Goal: Task Accomplishment & Management: Manage account settings

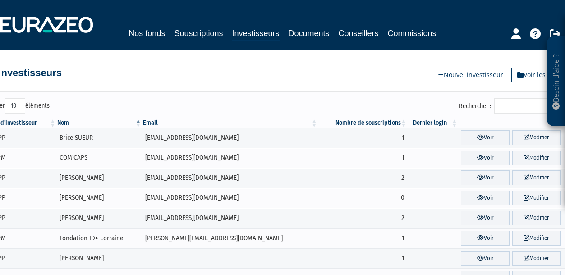
scroll to position [136, 0]
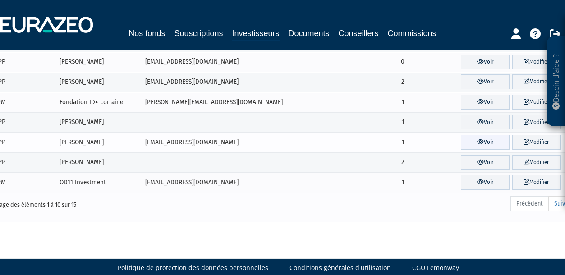
click at [477, 140] on icon at bounding box center [480, 142] width 7 height 6
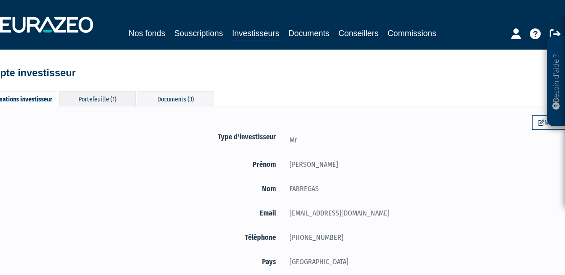
click at [100, 98] on div "Portefeuille (1)" at bounding box center [97, 98] width 77 height 15
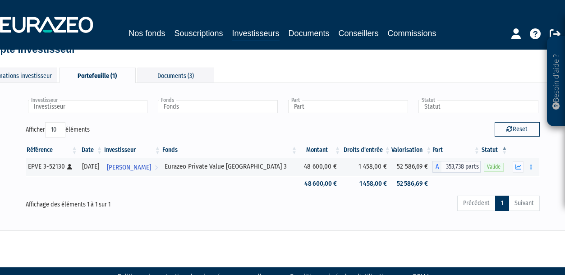
scroll to position [24, 0]
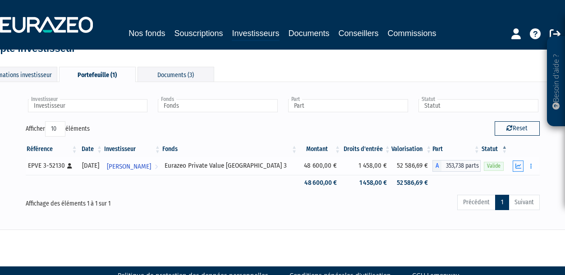
click at [516, 166] on icon "button" at bounding box center [519, 166] width 6 height 6
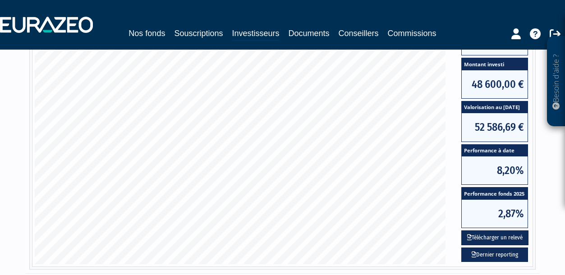
scroll to position [224, 0]
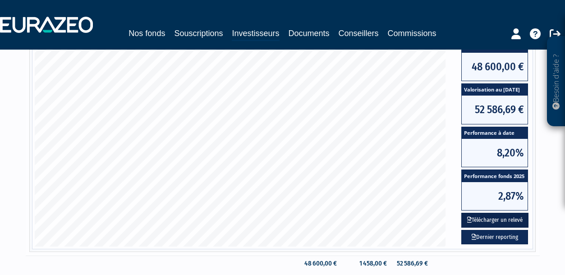
click at [506, 219] on button "Télécharger un relevé" at bounding box center [495, 220] width 67 height 15
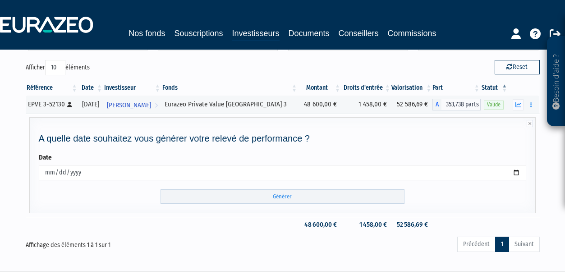
scroll to position [128, 0]
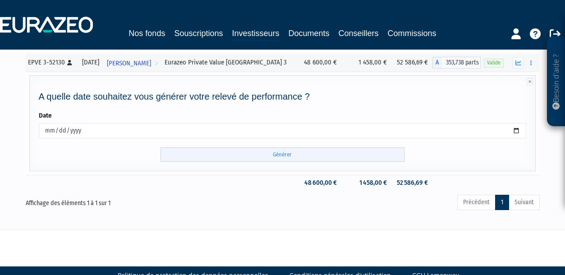
click at [287, 157] on input "Générer" at bounding box center [283, 155] width 244 height 15
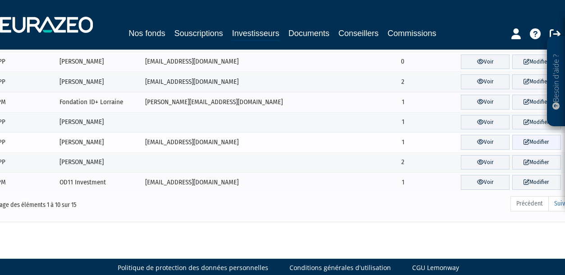
scroll to position [136, 22]
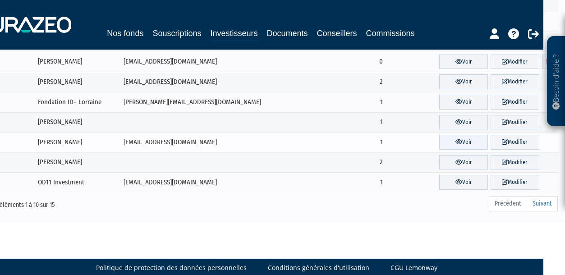
click at [462, 146] on link "Voir" at bounding box center [463, 142] width 49 height 15
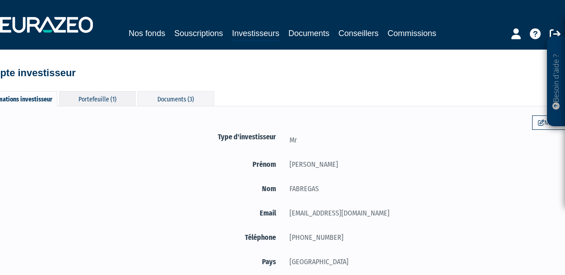
click at [119, 103] on div "Portefeuille (1)" at bounding box center [97, 98] width 77 height 15
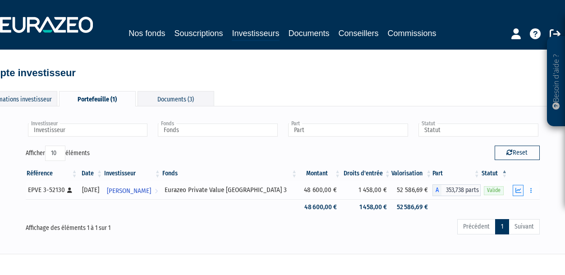
click at [520, 190] on icon "button" at bounding box center [519, 191] width 6 height 6
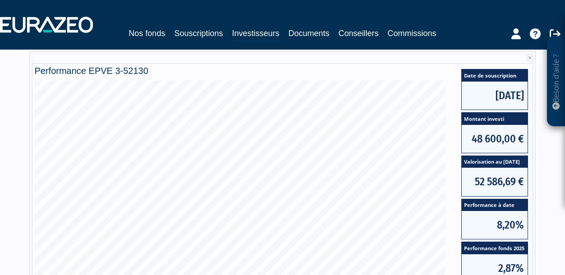
scroll to position [152, 0]
